Goal: Task Accomplishment & Management: Complete application form

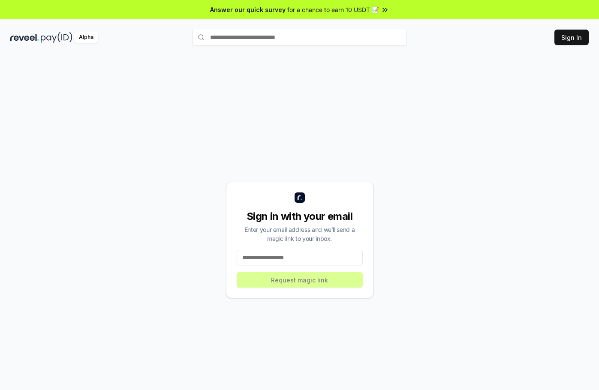
click at [308, 250] on input at bounding box center [300, 257] width 126 height 15
click at [582, 33] on button "Sign In" at bounding box center [571, 37] width 34 height 15
click at [309, 248] on div "Sign in with your email Enter your email address and we’ll send a magic link to…" at bounding box center [299, 240] width 147 height 117
click at [304, 258] on input at bounding box center [300, 257] width 126 height 15
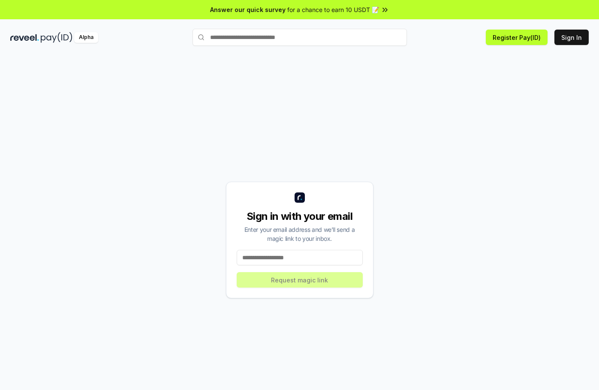
click at [304, 258] on input at bounding box center [300, 257] width 126 height 15
